Goal: Transaction & Acquisition: Purchase product/service

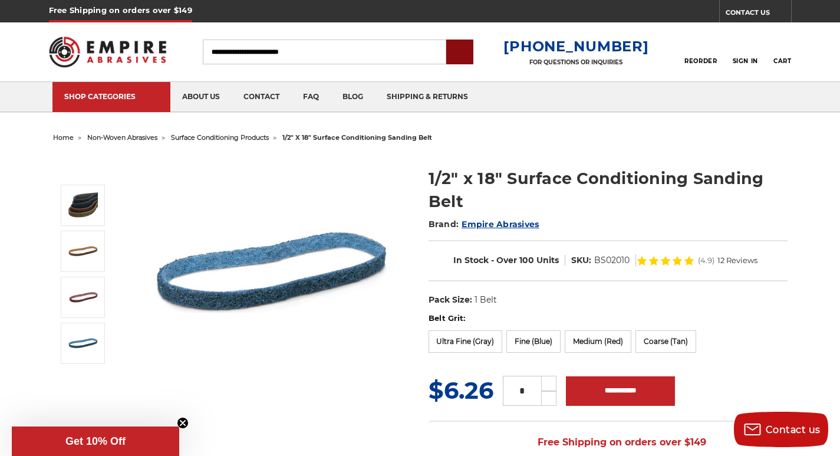
click at [471, 50] on input "submit" at bounding box center [460, 53] width 24 height 24
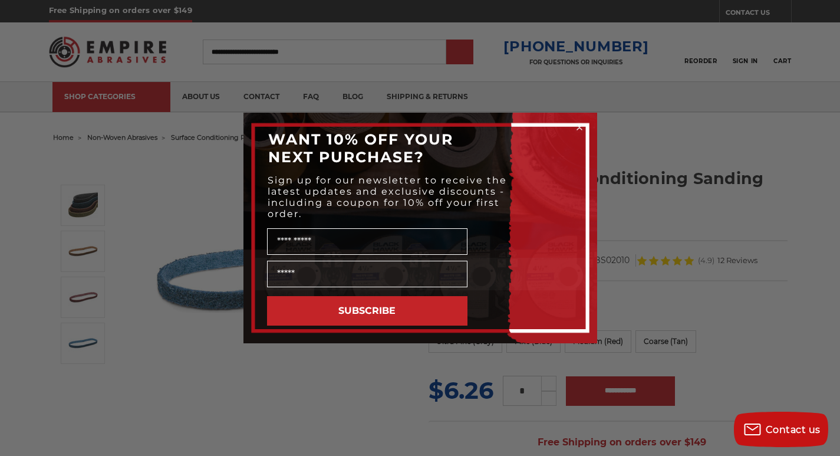
click at [388, 308] on button "SUBSCRIBE" at bounding box center [367, 310] width 200 height 29
click at [91, 193] on div "Close dialog WANT 10% OFF YOUR NEXT PURCHASE? Sign up for our newsletter to rec…" at bounding box center [420, 228] width 840 height 456
click at [577, 128] on circle "Close dialog" at bounding box center [578, 127] width 11 height 11
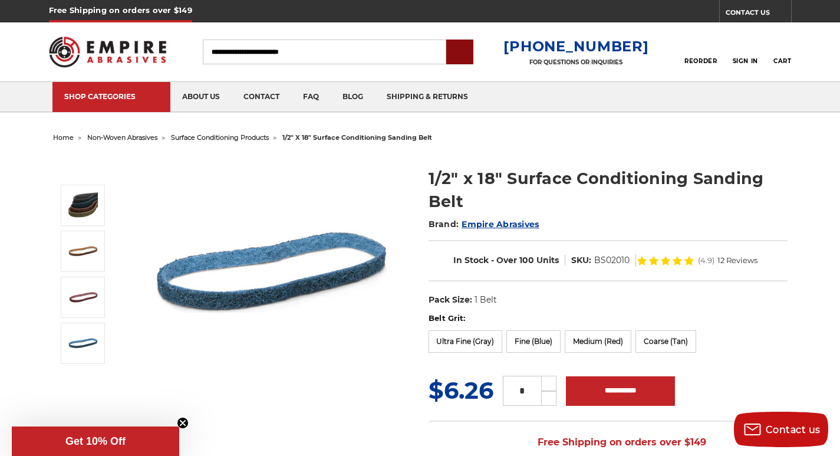
click at [471, 48] on input "submit" at bounding box center [460, 53] width 24 height 24
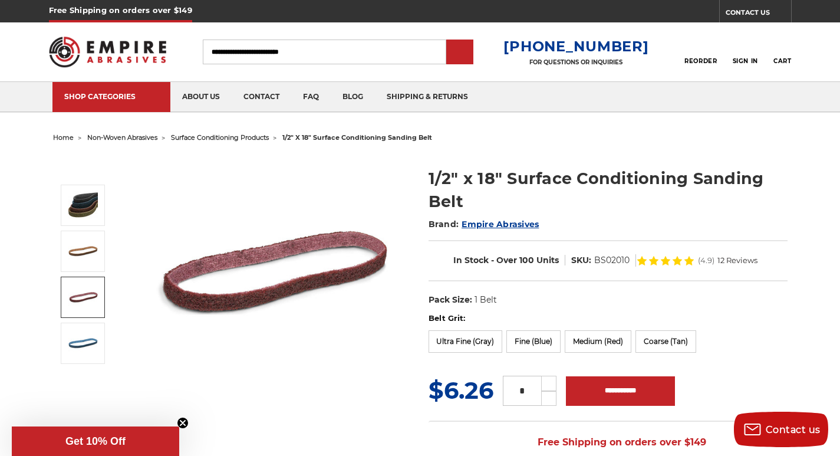
click at [65, 295] on link at bounding box center [83, 296] width 44 height 41
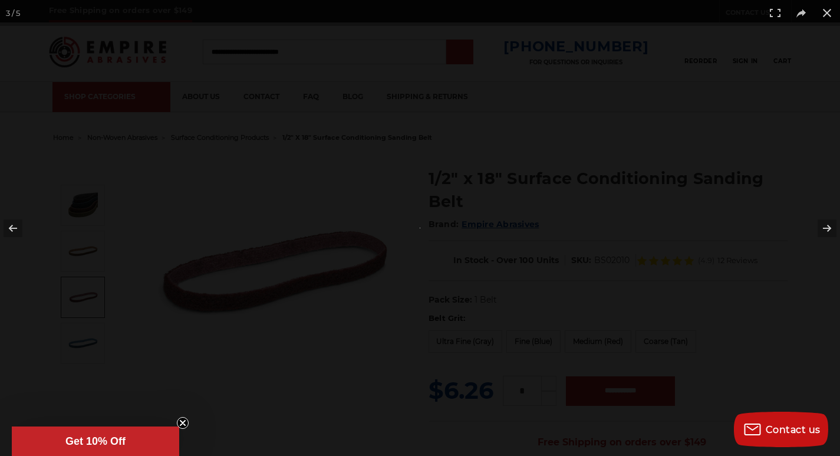
click at [471, 58] on div at bounding box center [420, 228] width 840 height 456
